Goal: Information Seeking & Learning: Understand process/instructions

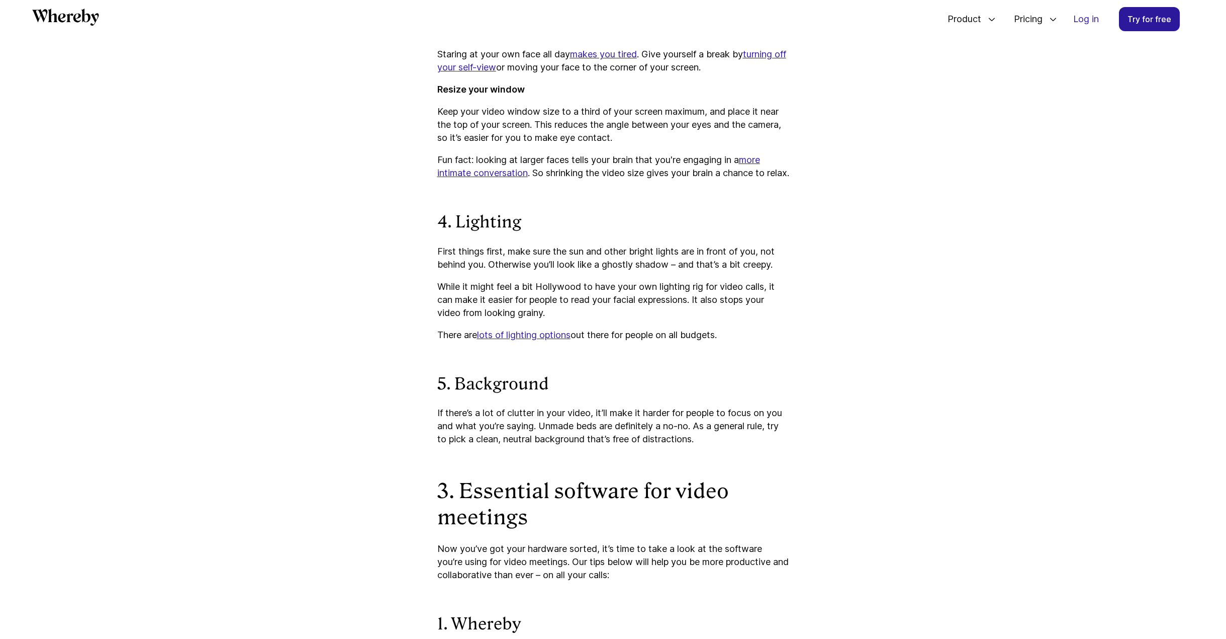
scroll to position [2645, 0]
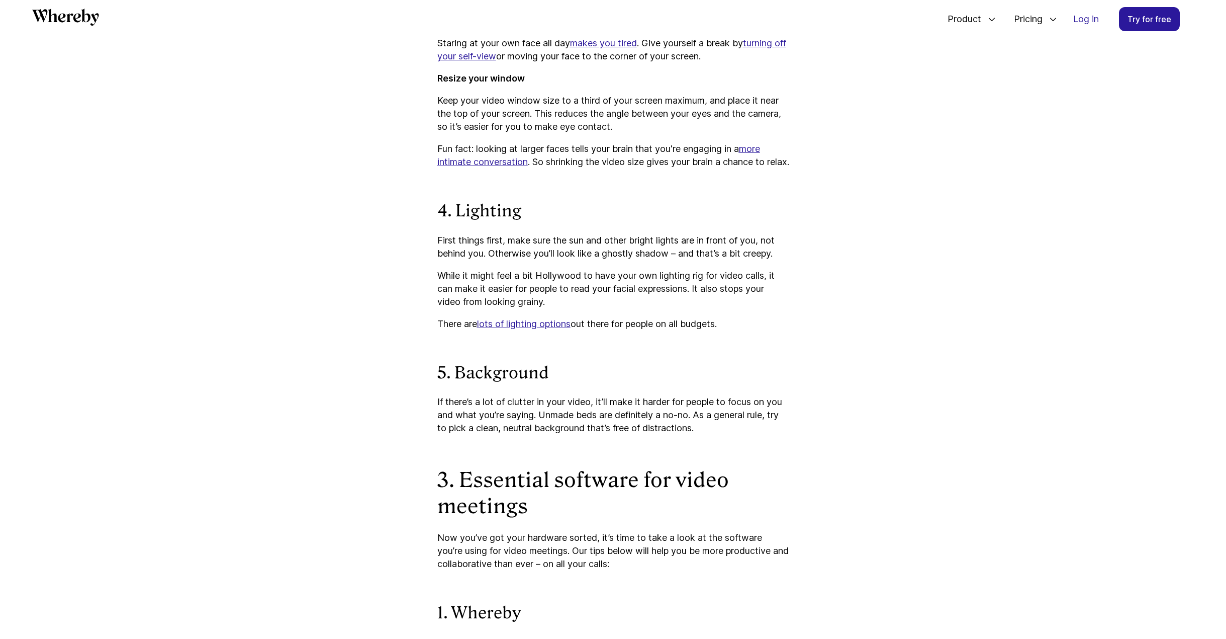
click at [511, 253] on p "First things first, make sure the sun and other bright lights are in front of y…" at bounding box center [613, 247] width 352 height 26
click at [512, 253] on p "First things first, make sure the sun and other bright lights are in front of y…" at bounding box center [613, 247] width 352 height 26
drag, startPoint x: 507, startPoint y: 253, endPoint x: 484, endPoint y: 266, distance: 26.8
click at [484, 260] on p "First things first, make sure the sun and other bright lights are in front of y…" at bounding box center [613, 247] width 352 height 26
copy p "make sure the sun and other bright lights are in front of you, not behind you"
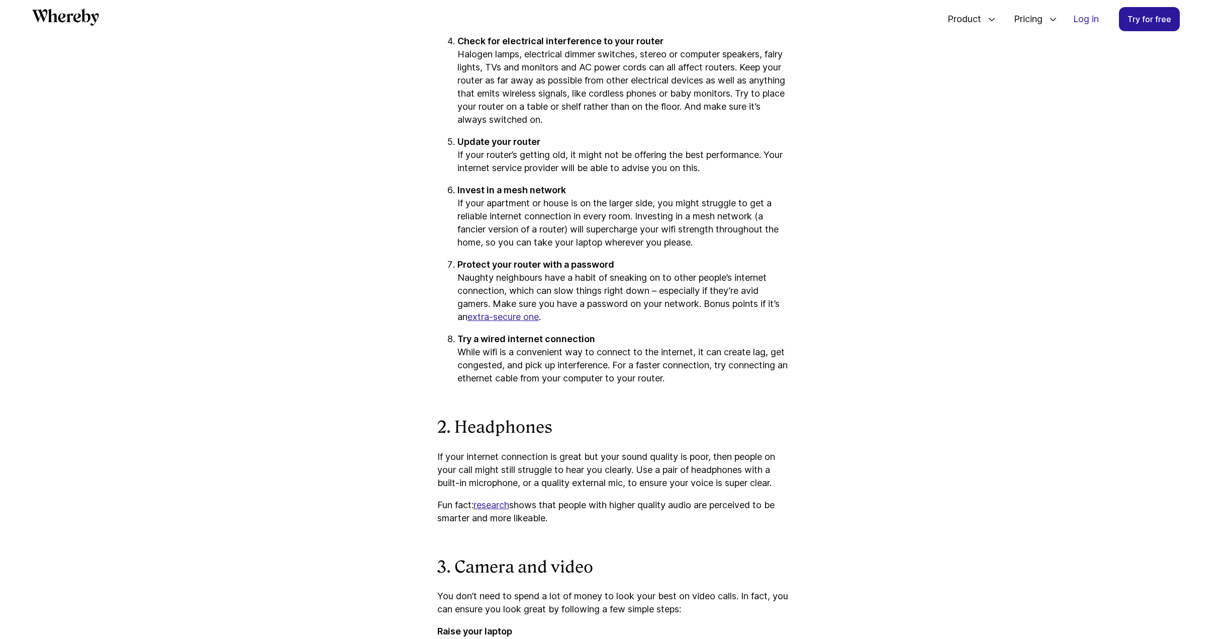
scroll to position [1690, 0]
drag, startPoint x: 459, startPoint y: 336, endPoint x: 604, endPoint y: 336, distance: 145.8
click at [604, 336] on p "Try a wired internet connection While wifi is a convenient way to connect to th…" at bounding box center [624, 357] width 332 height 52
copy strong "Try a wired internet connection"
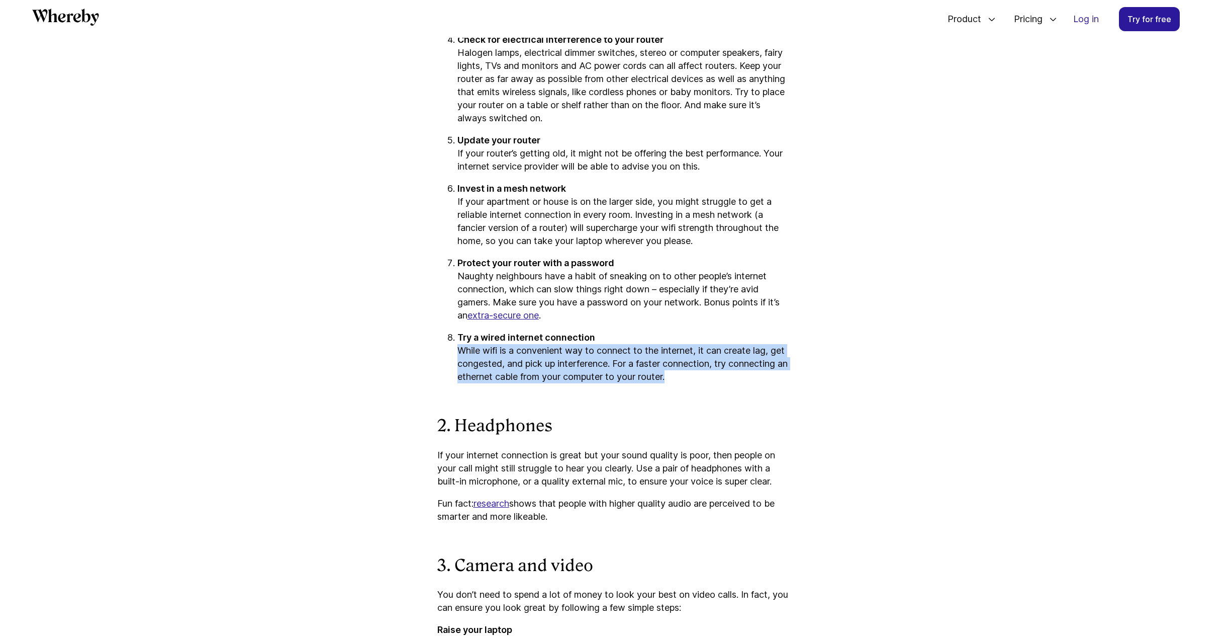
drag, startPoint x: 461, startPoint y: 350, endPoint x: 732, endPoint y: 380, distance: 272.1
click at [732, 380] on p "Try a wired internet connection While wifi is a convenient way to connect to th…" at bounding box center [624, 357] width 332 height 52
copy p "While wifi is a convenient way to connect to the internet, it can create lag, g…"
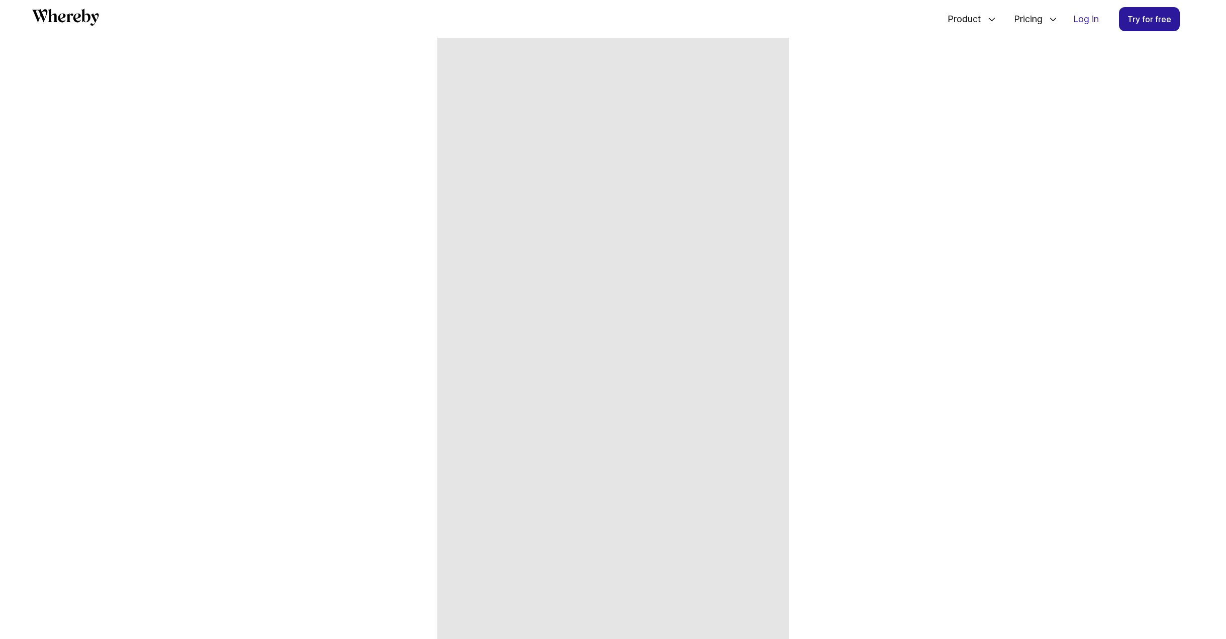
scroll to position [6617, 0]
